Goal: Information Seeking & Learning: Learn about a topic

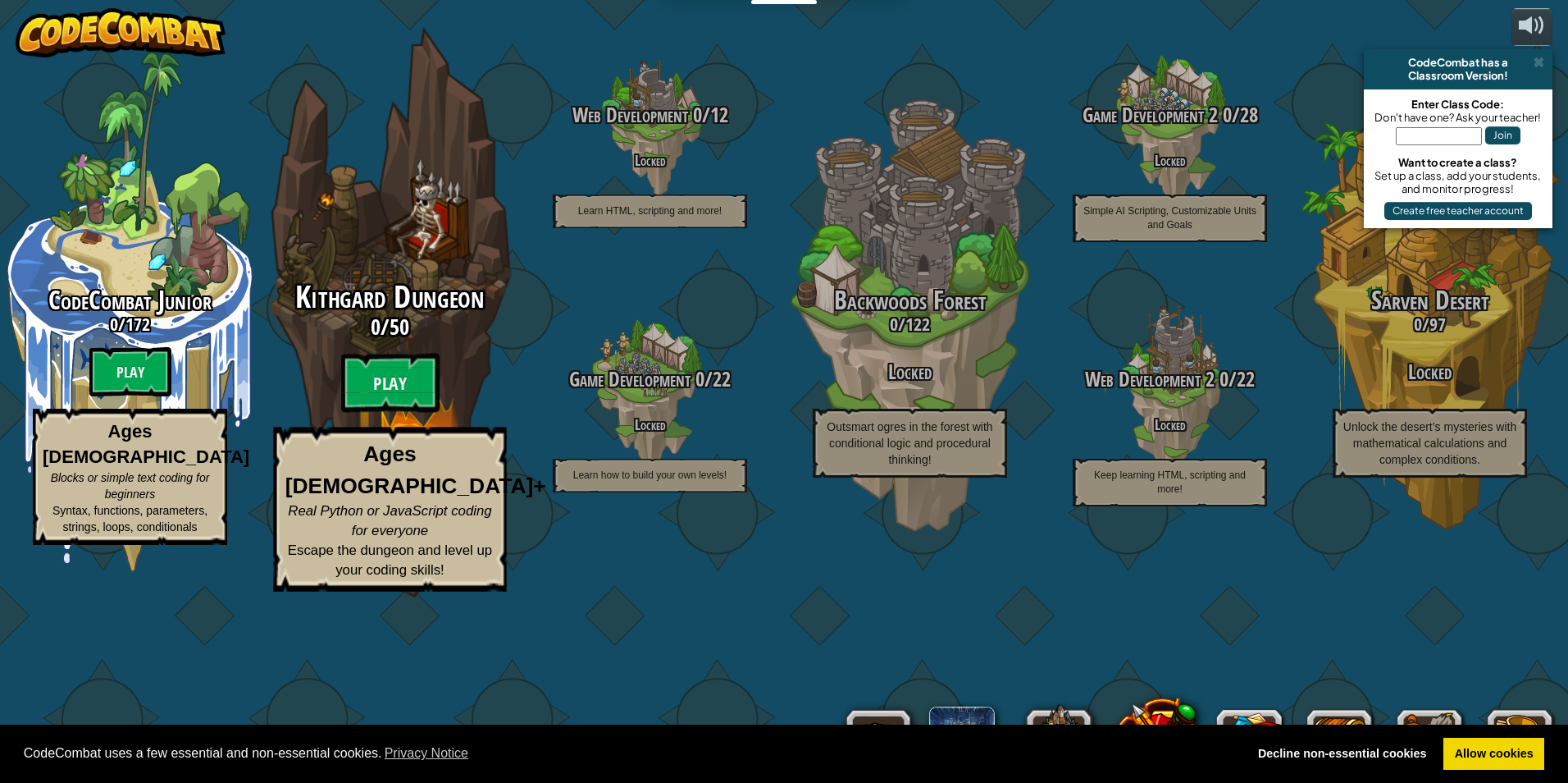
click at [384, 319] on span "Kithgard Dungeon" at bounding box center [389, 297] width 188 height 43
